Goal: Communication & Community: Ask a question

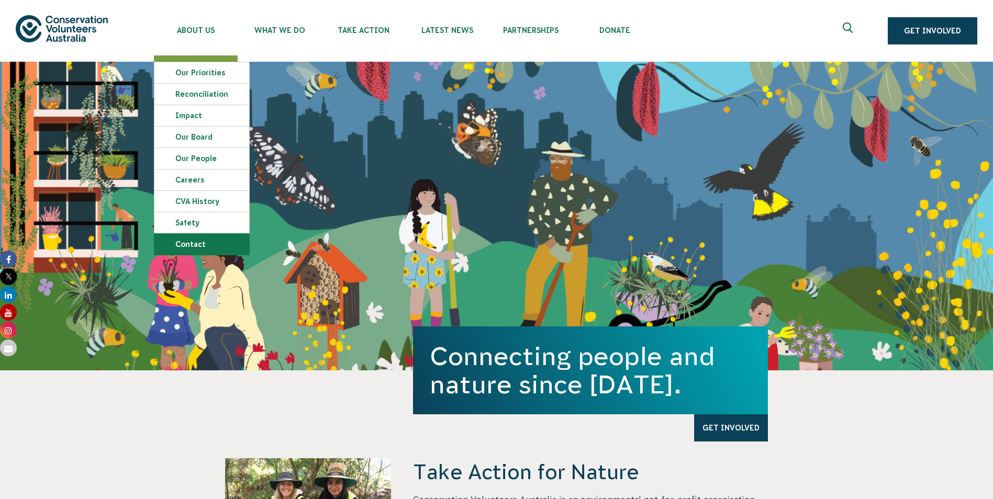
click at [200, 244] on link "Contact" at bounding box center [201, 244] width 95 height 21
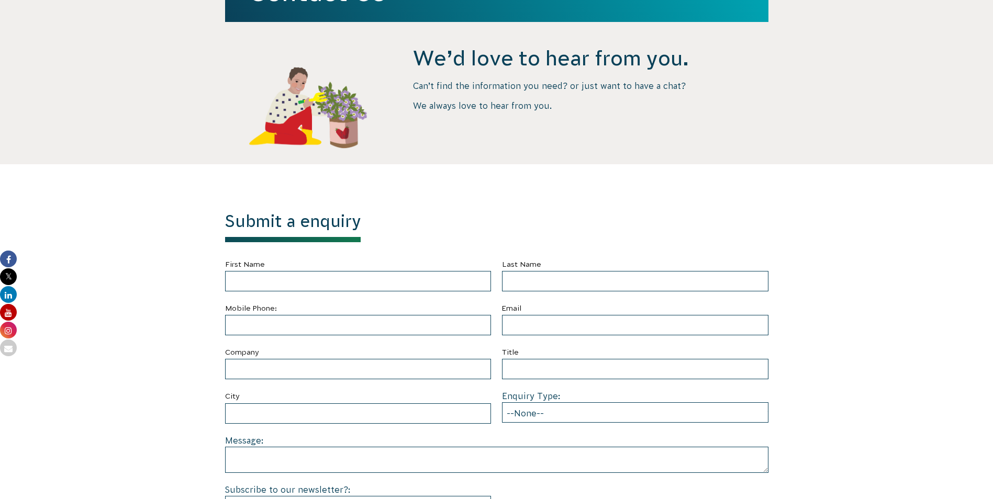
scroll to position [209, 0]
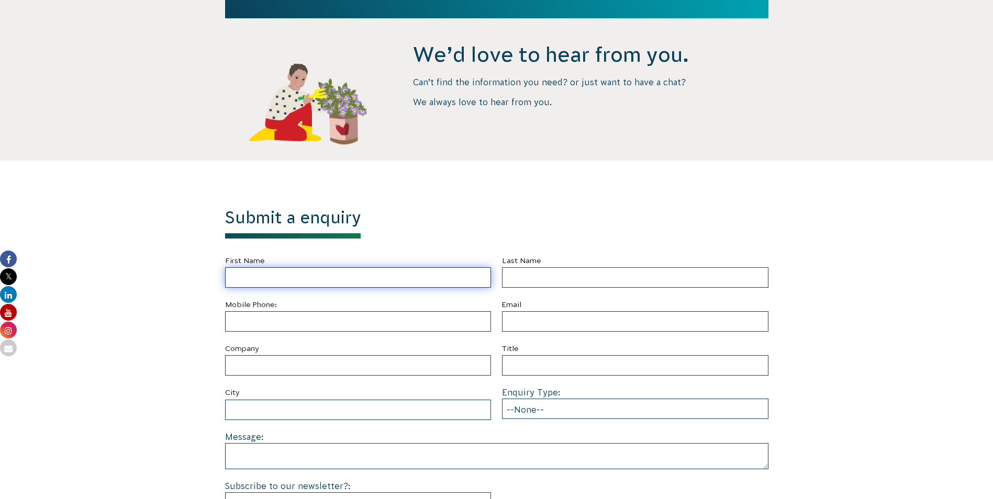
drag, startPoint x: 279, startPoint y: 276, endPoint x: 279, endPoint y: 268, distance: 7.9
click at [279, 275] on input "First Name" at bounding box center [358, 277] width 266 height 20
type input "[PERSON_NAME]"
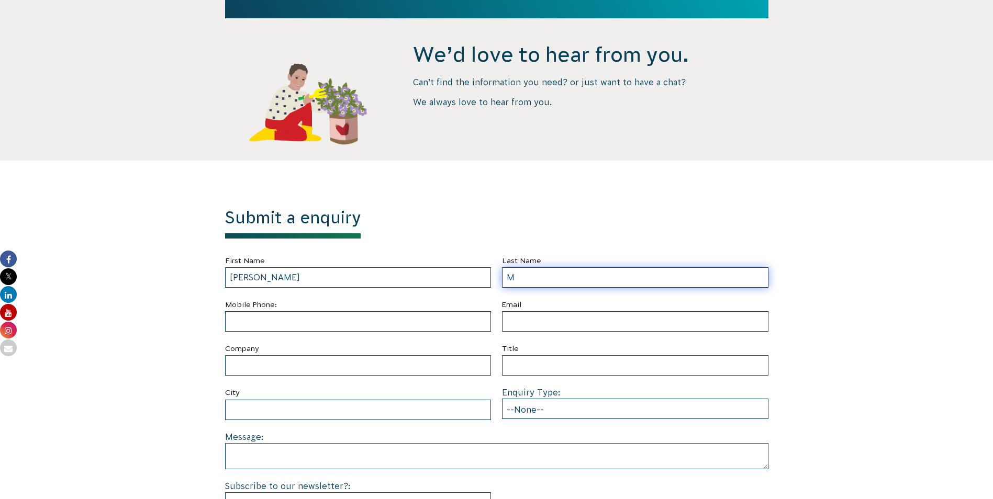
type input "M"
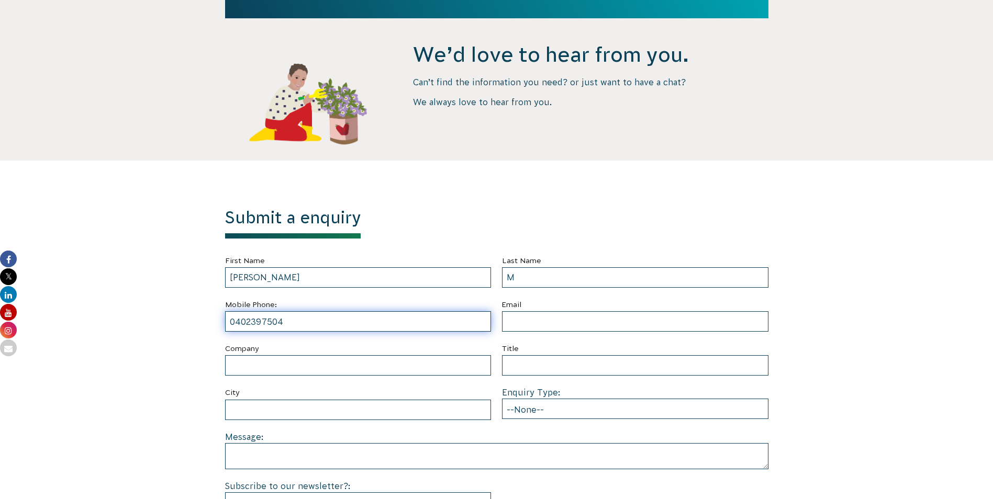
type input "0402397504"
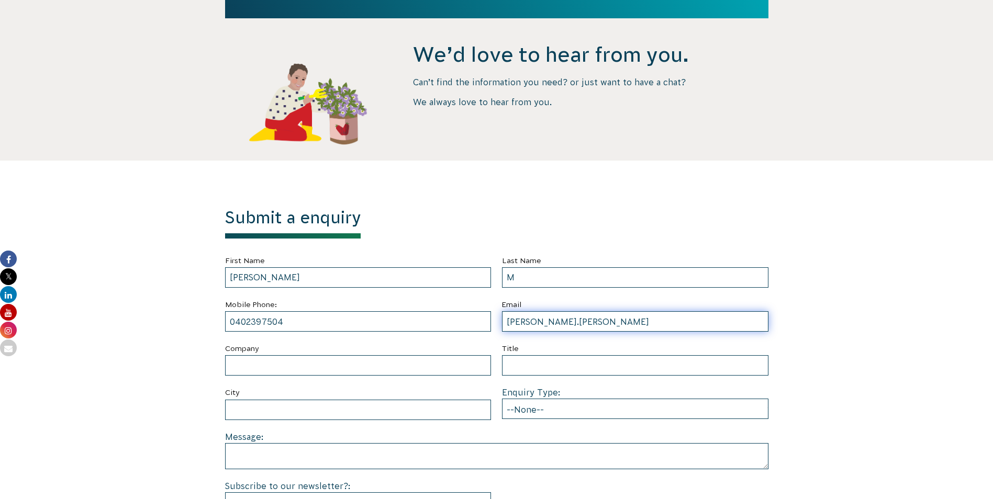
type input "[PERSON_NAME][EMAIL_ADDRESS][PERSON_NAME][DOMAIN_NAME]"
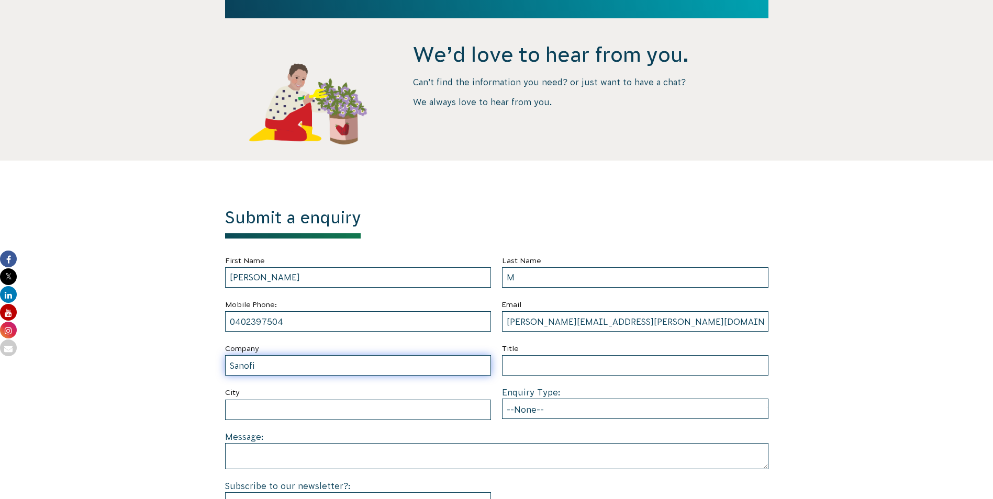
type input "Sanofi"
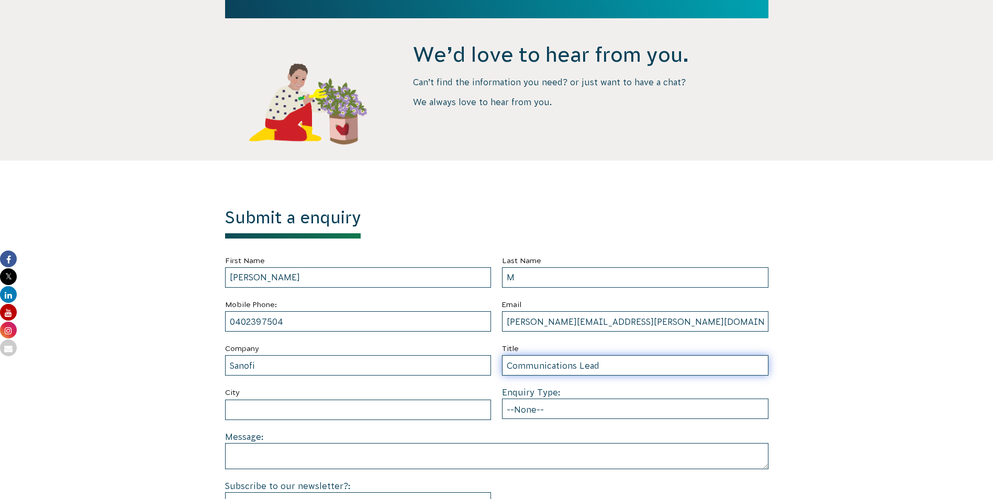
type input "Communications Lead"
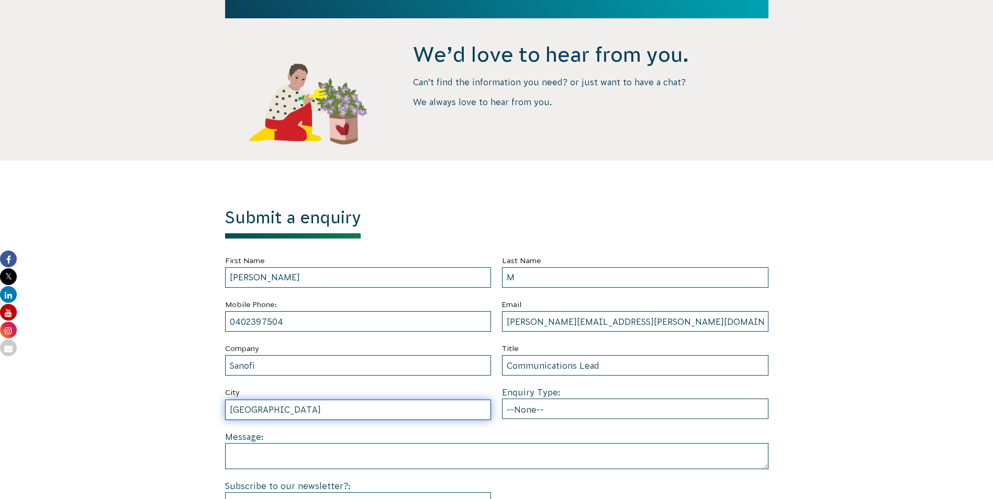
type input "[GEOGRAPHIC_DATA]"
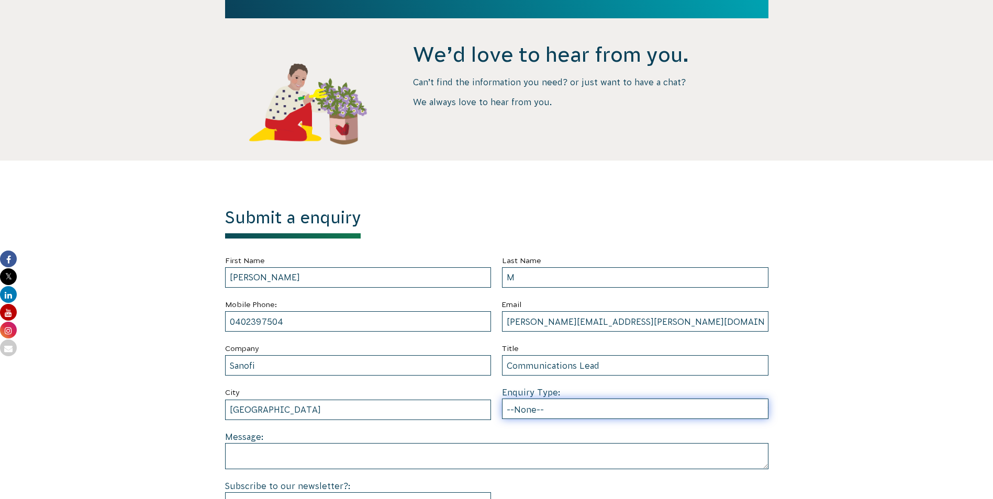
click at [553, 403] on select "--None-- Partnering on conservation and community projects Financial sponsorshi…" at bounding box center [635, 409] width 266 height 20
select select "Employee or group volunteering"
click at [502, 399] on select "--None-- Partnering on conservation and community projects Financial sponsorshi…" at bounding box center [635, 409] width 266 height 20
click at [555, 438] on div "Message:" at bounding box center [496, 450] width 543 height 39
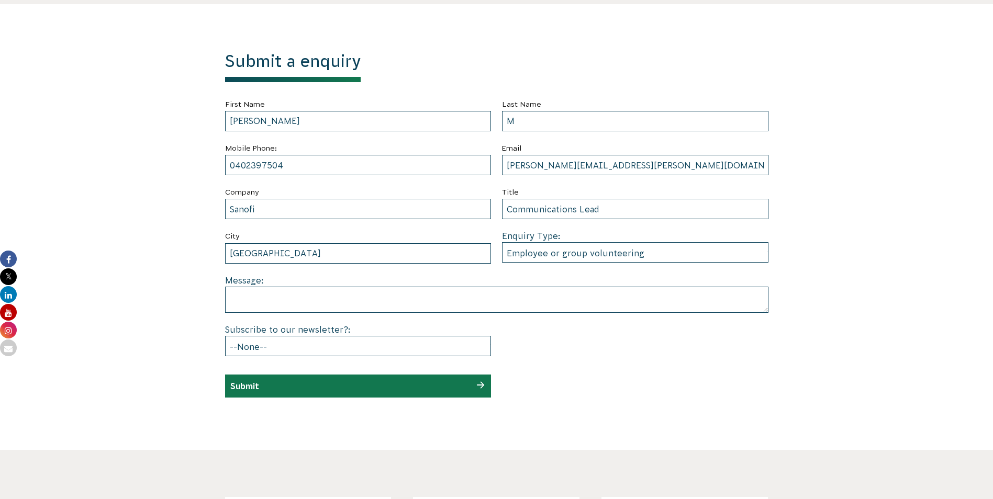
scroll to position [366, 0]
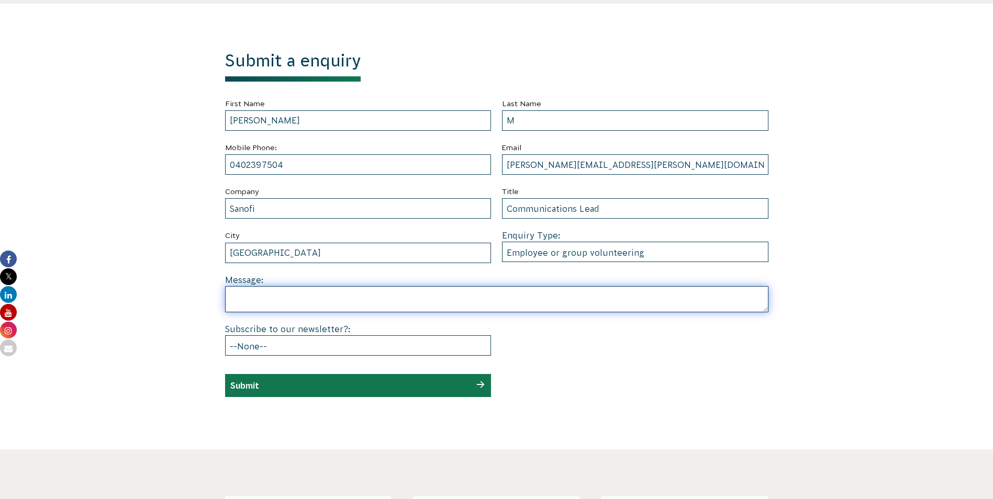
click at [250, 297] on textarea at bounding box center [496, 299] width 543 height 26
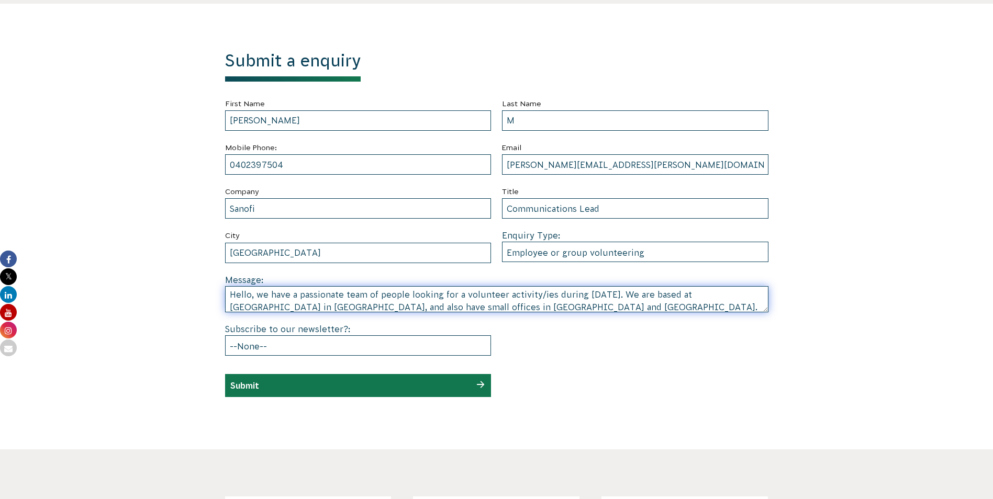
scroll to position [15, 0]
type textarea "Hello, we have a passionate team of people looking for a volunteer activity/ies…"
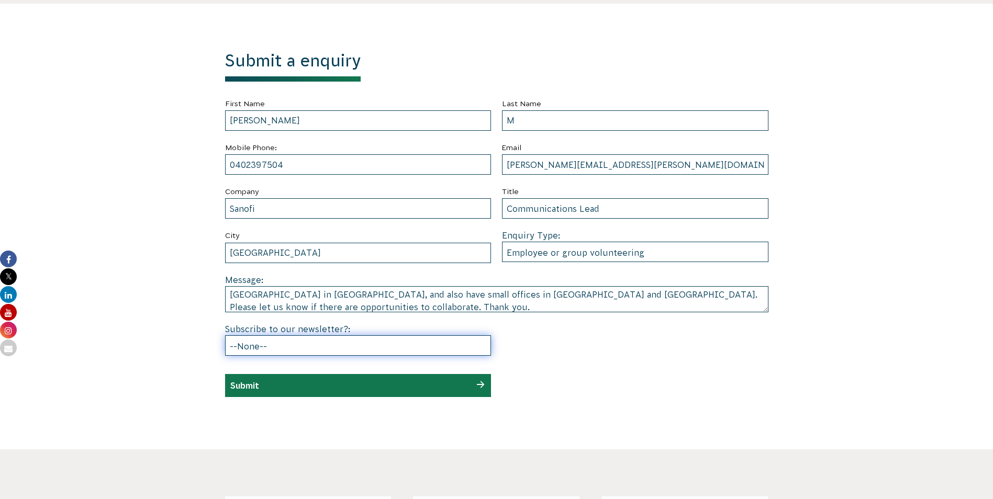
click at [363, 347] on select "--None-- Yes No" at bounding box center [358, 345] width 266 height 20
select select "No"
click at [225, 335] on select "--None-- Yes No" at bounding box center [358, 345] width 266 height 20
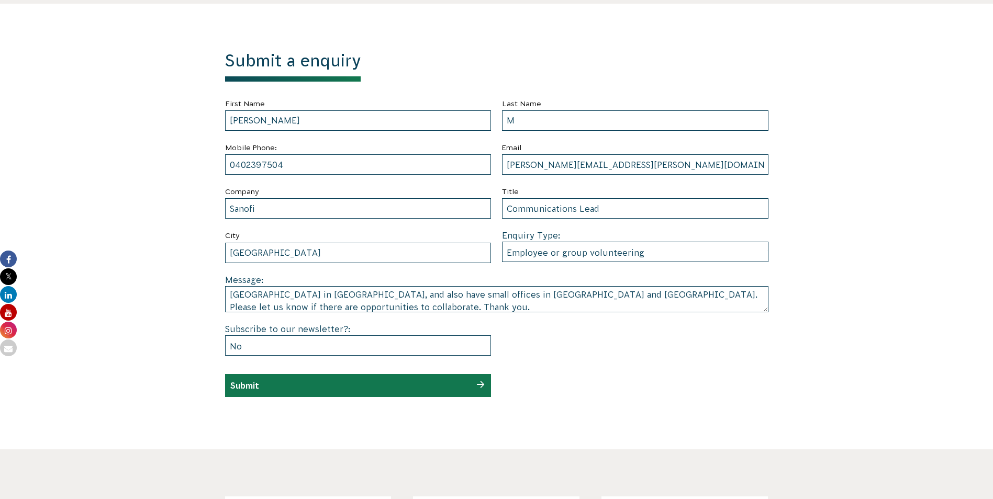
click at [437, 387] on div "Submit" at bounding box center [358, 385] width 266 height 23
click at [420, 388] on div "Submit" at bounding box center [358, 385] width 266 height 23
click at [241, 384] on input "Submit" at bounding box center [244, 385] width 29 height 9
